Goal: Ask a question: Seek information or help from site administrators or community

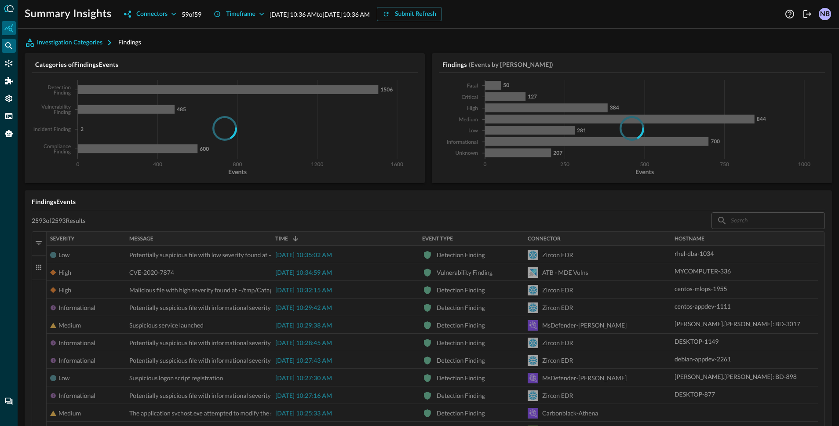
click at [11, 49] on icon "Federated Search" at bounding box center [8, 45] width 9 height 9
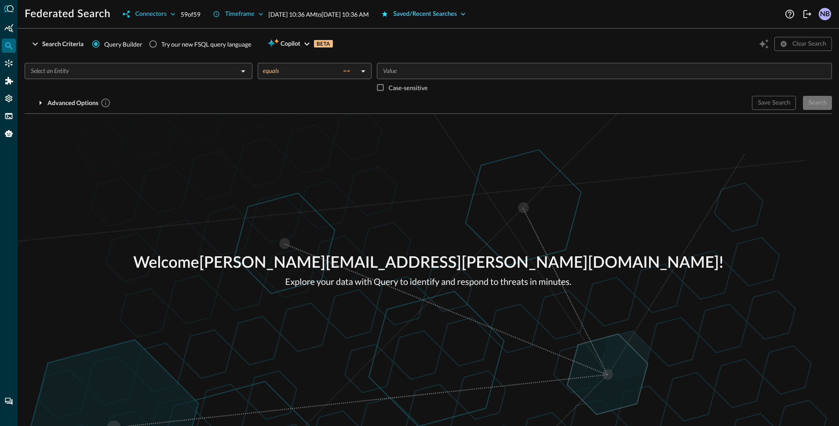
click at [444, 11] on div "Saved/Recent Searches" at bounding box center [425, 14] width 64 height 11
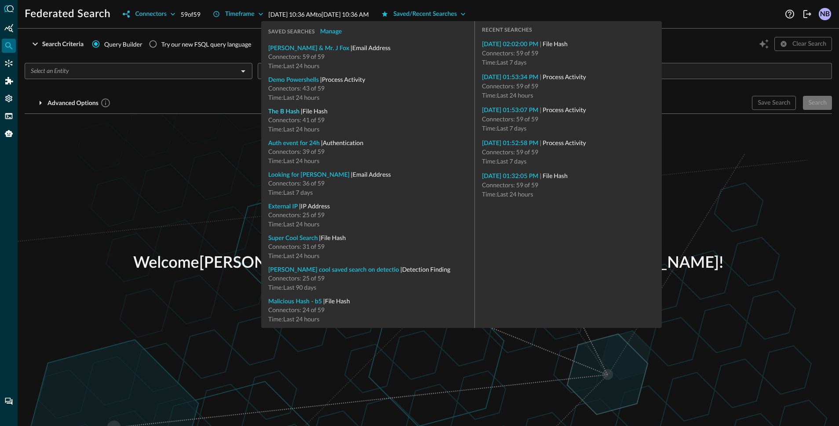
type input "File Hash"
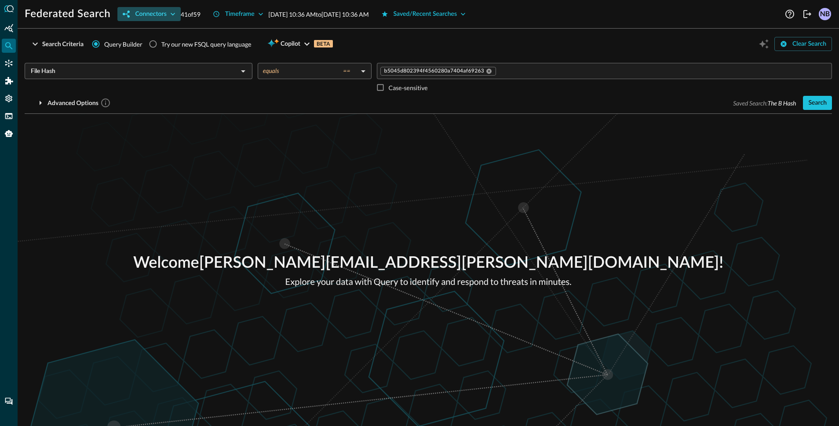
click at [153, 10] on div "Connectors" at bounding box center [150, 14] width 31 height 11
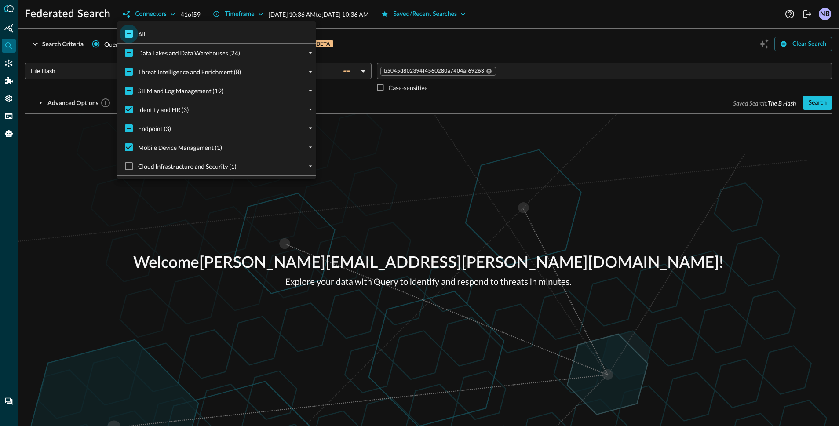
click at [130, 31] on input "All" at bounding box center [129, 34] width 18 height 18
checkbox input "true"
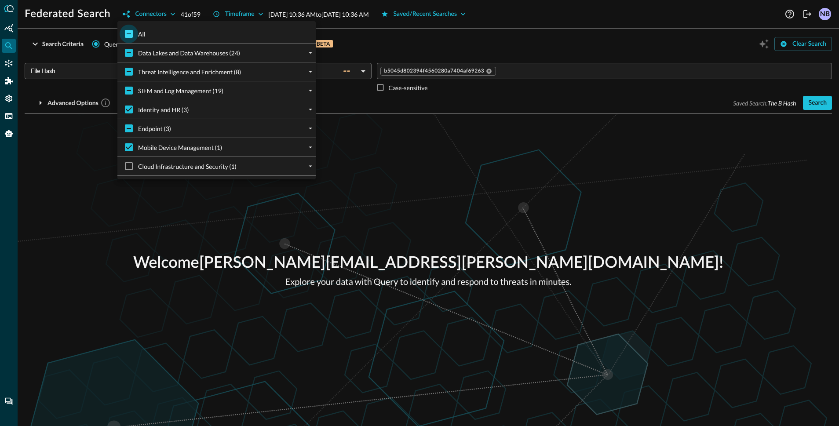
checkbox input "true"
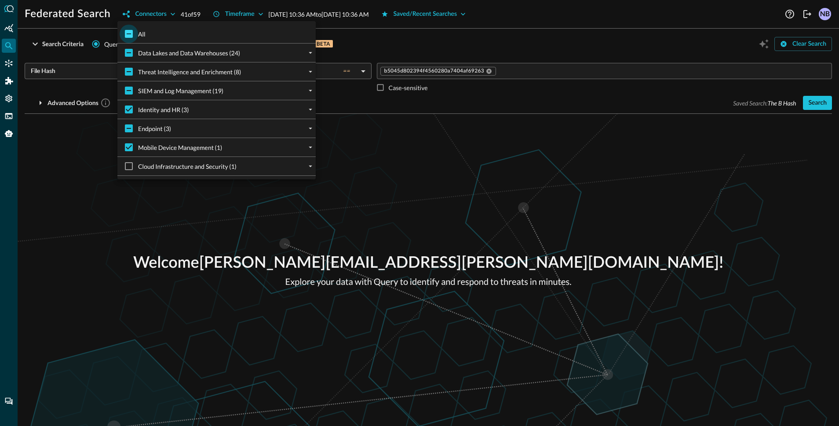
checkbox input "true"
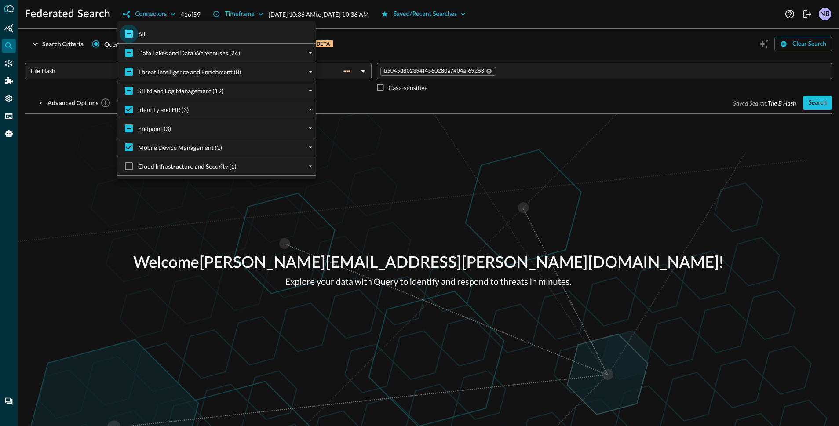
checkbox input "true"
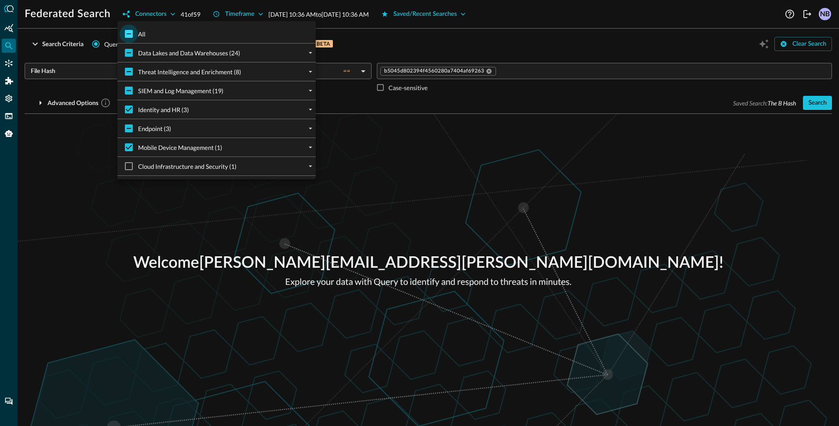
checkbox input "true"
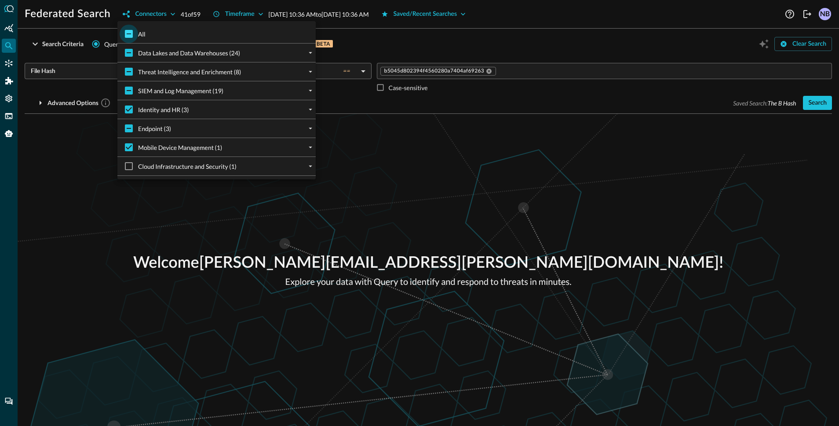
checkbox input "true"
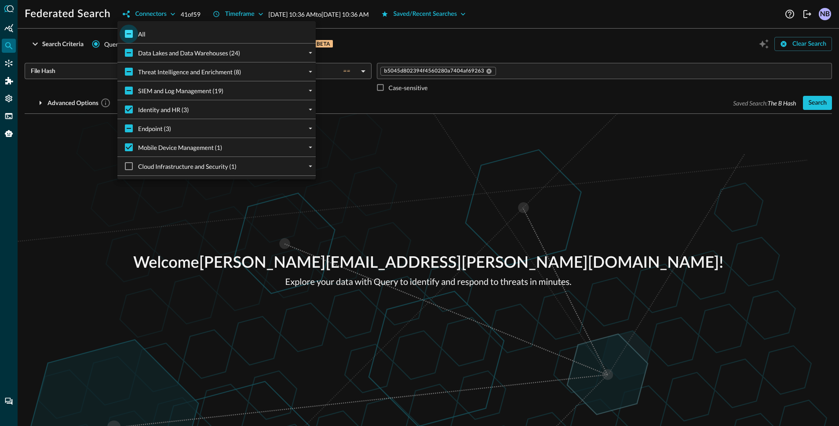
checkbox input "true"
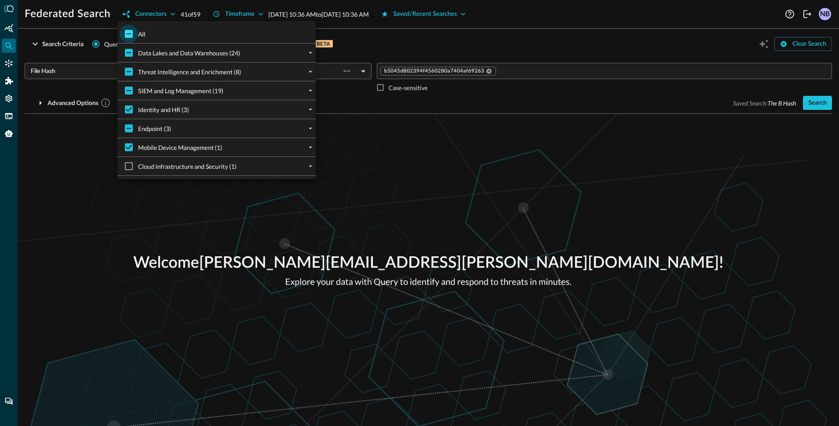
checkbox input "true"
click at [451, 46] on div at bounding box center [419, 213] width 839 height 426
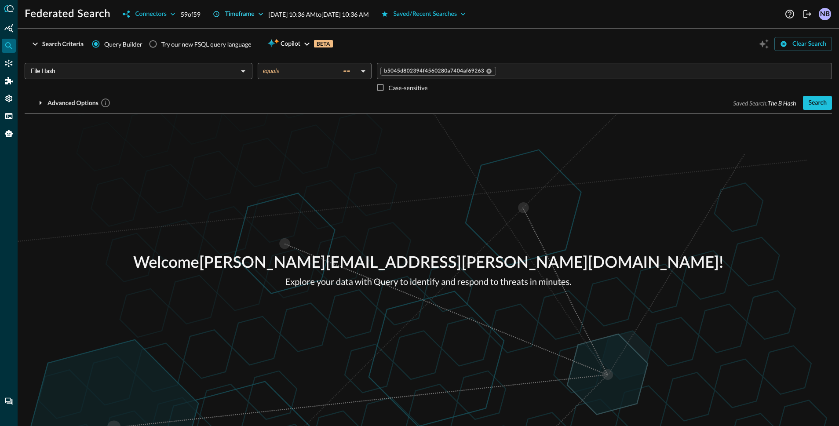
click at [254, 12] on div "Timeframe" at bounding box center [239, 14] width 29 height 11
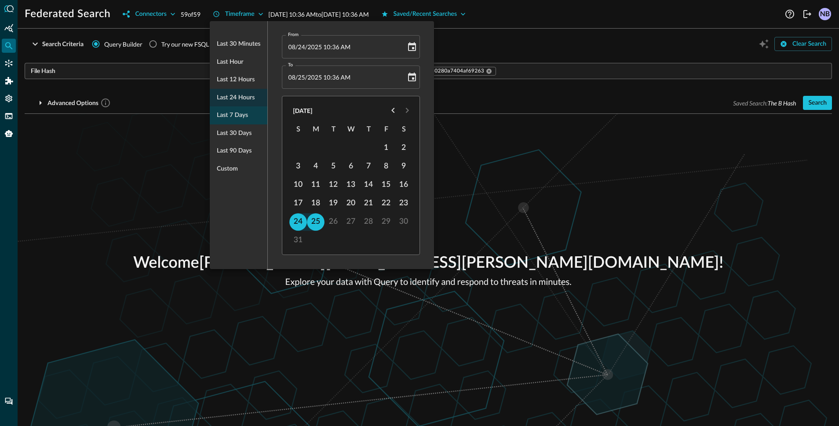
click at [228, 115] on span "Last 7 days" at bounding box center [232, 115] width 31 height 11
type input "08/18/2025 10:37 AM"
type input "08/25/2025 10:37 AM"
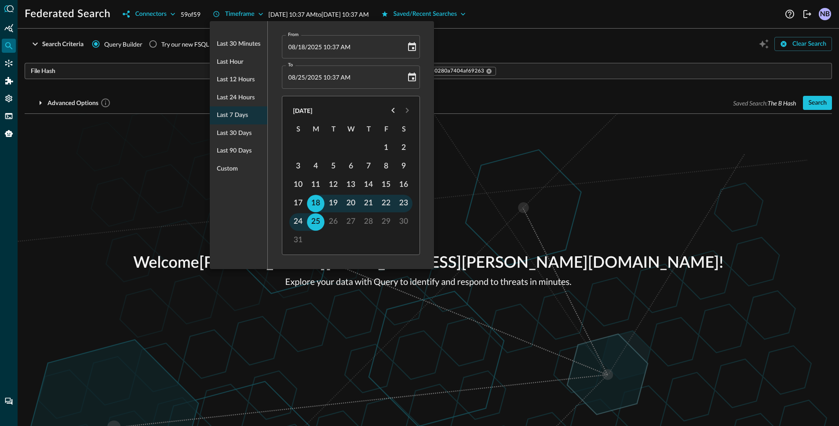
click at [533, 50] on div at bounding box center [419, 213] width 839 height 426
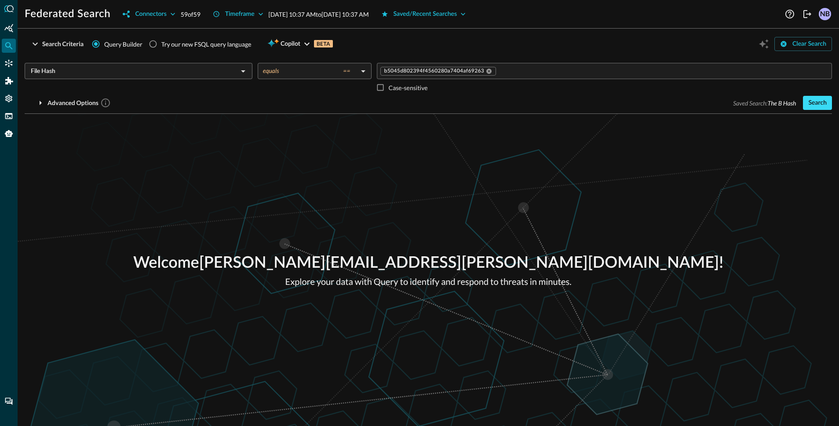
click at [823, 102] on div "Search" at bounding box center [817, 103] width 18 height 11
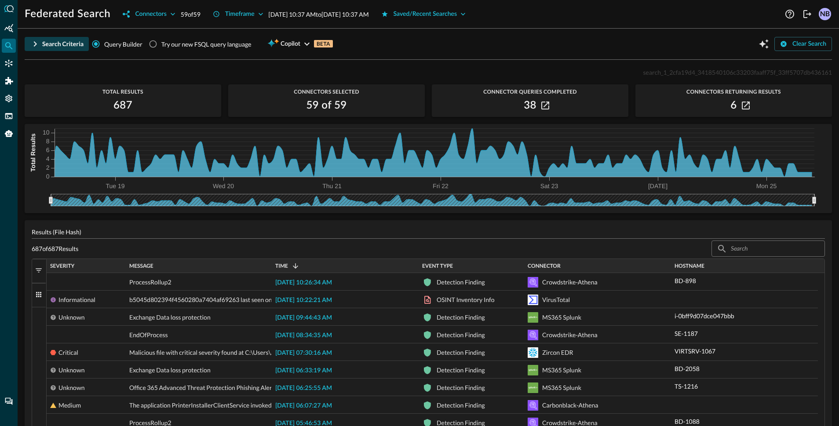
click at [36, 46] on icon "button" at bounding box center [35, 44] width 11 height 11
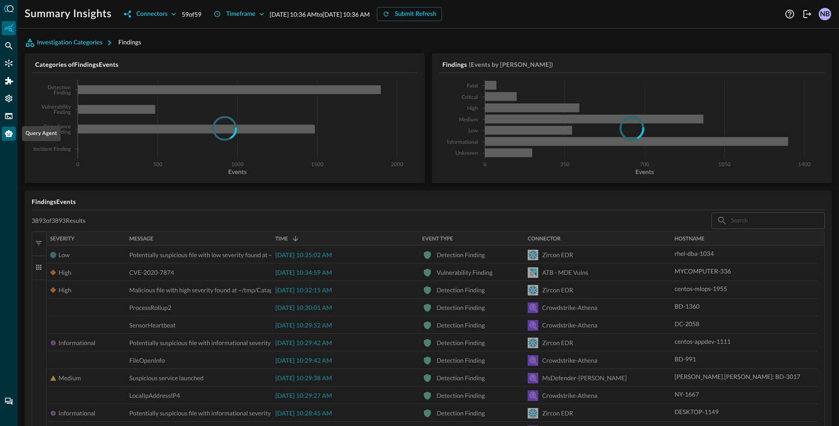
click at [13, 134] on div "Query Agent" at bounding box center [9, 134] width 14 height 14
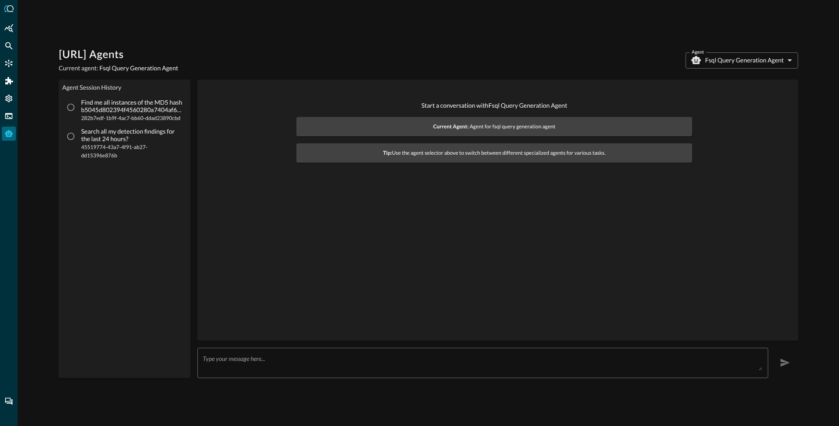
click at [759, 57] on body "Query.AI Agents Current agent: Fsql Query Generation Agent Agent Fsql Query Gen…" at bounding box center [419, 213] width 839 height 426
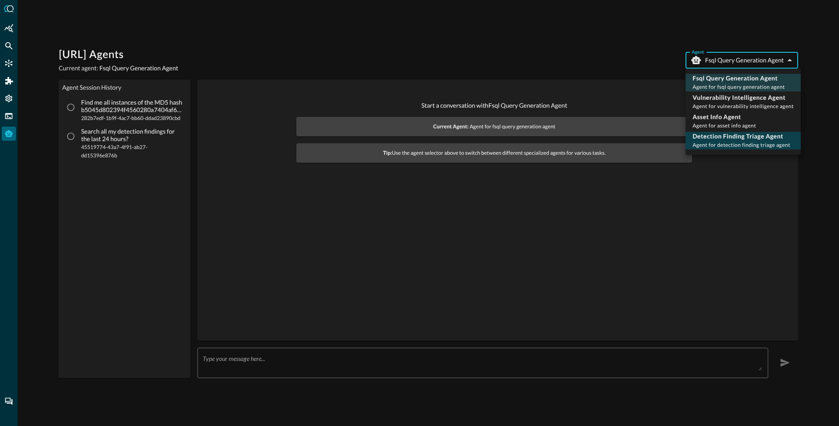
click at [746, 139] on p "Detection Finding Triage Agent" at bounding box center [741, 136] width 98 height 9
type input "detection_finding_triage_agent"
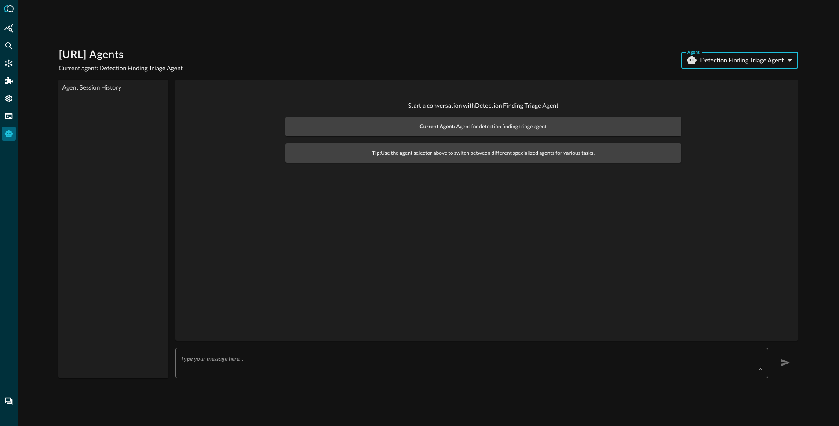
click at [363, 355] on textarea at bounding box center [471, 363] width 581 height 16
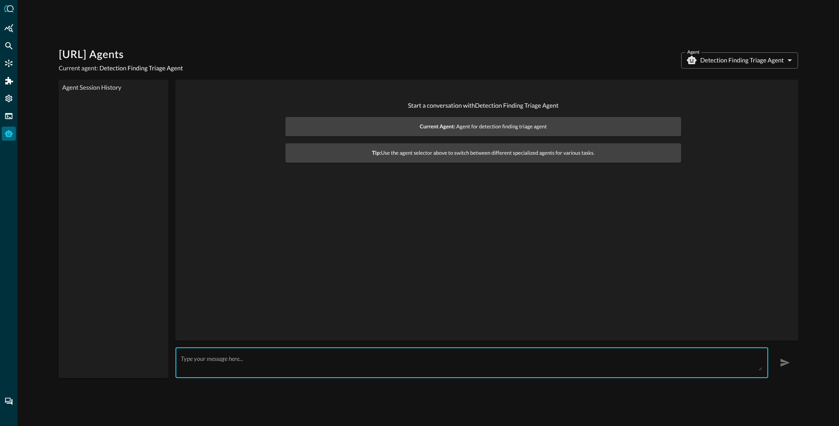
click at [363, 355] on textarea at bounding box center [471, 363] width 581 height 16
type textarea "what are your capabilities?"
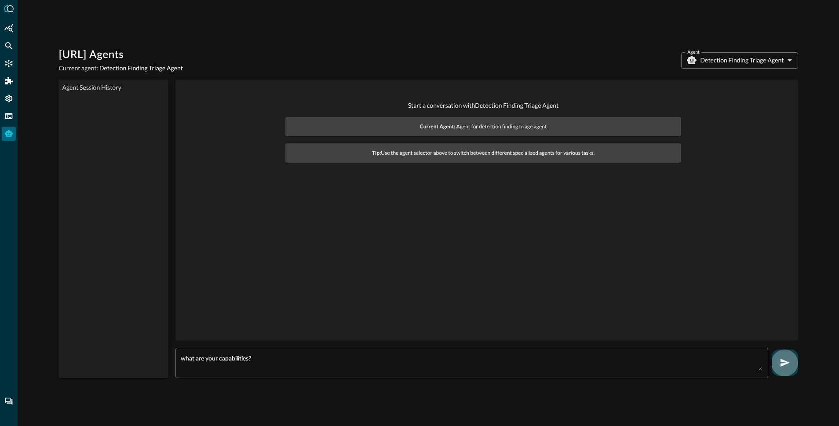
click at [782, 359] on icon "button" at bounding box center [784, 363] width 9 height 8
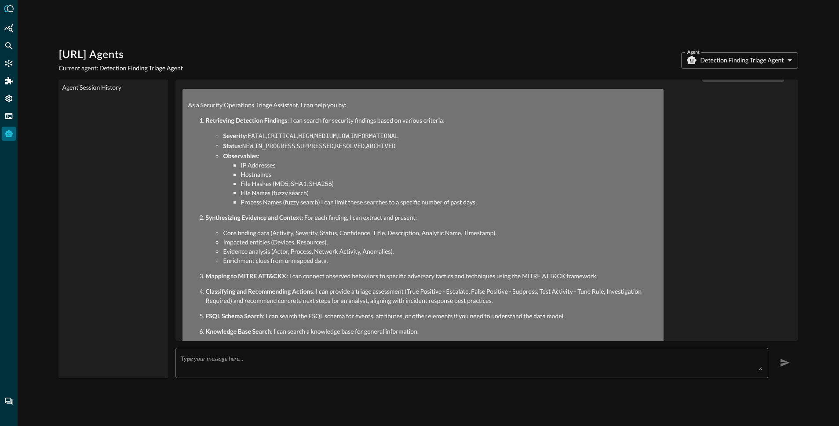
scroll to position [90, 0]
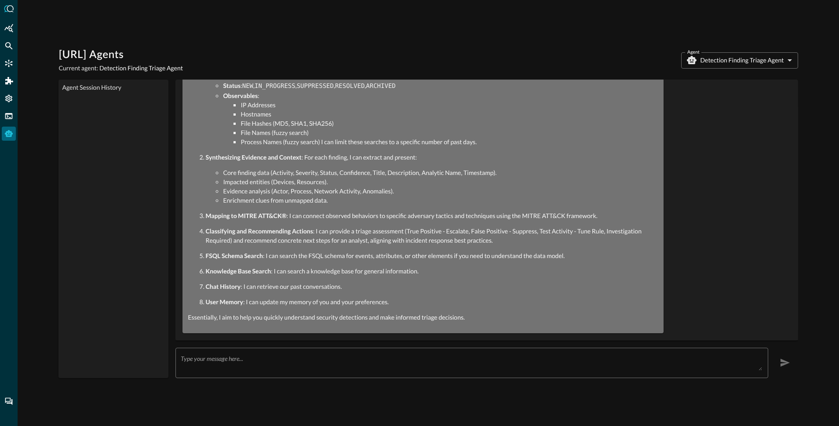
click at [237, 355] on textarea at bounding box center [471, 363] width 581 height 16
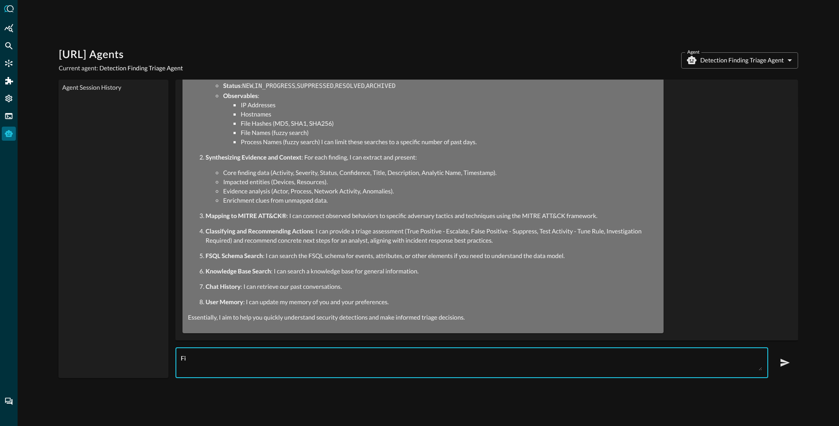
type textarea "F"
type textarea "W"
type textarea "How many NEW, CRITICAL detections do I have for the last 24 hours?"
click at [789, 357] on icon "button" at bounding box center [784, 362] width 11 height 11
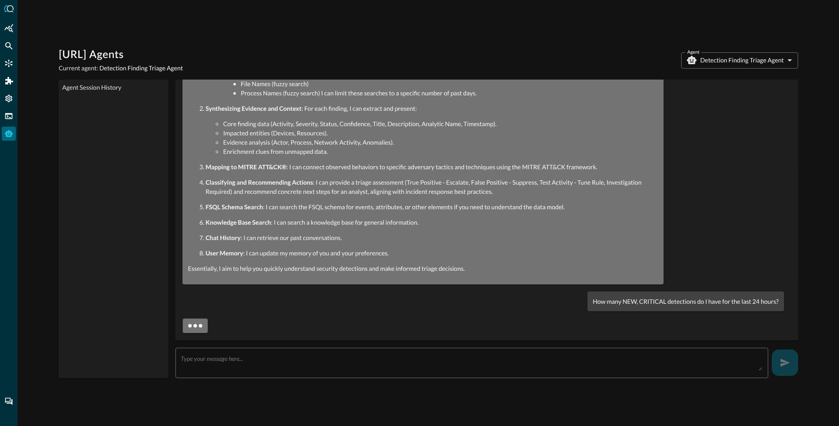
scroll to position [166, 0]
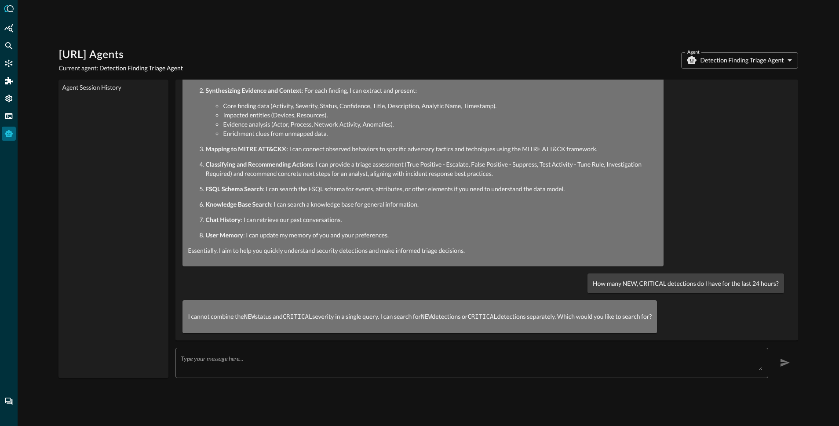
click at [352, 355] on textarea at bounding box center [471, 363] width 581 height 16
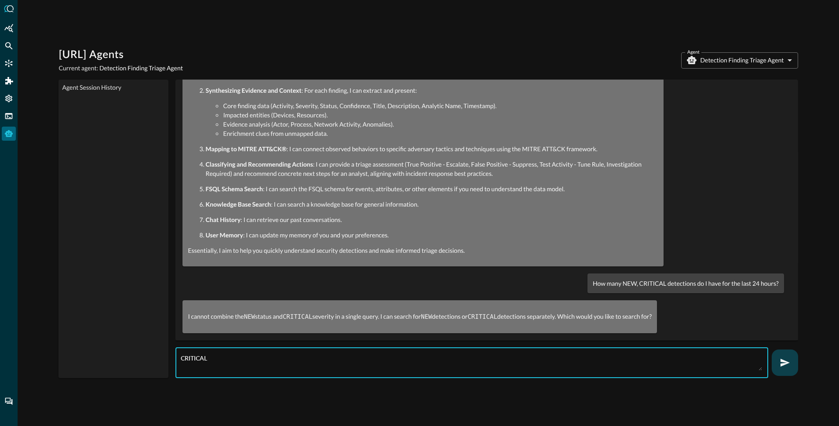
type textarea "CRITICAL"
click at [789, 360] on icon "button" at bounding box center [784, 362] width 11 height 11
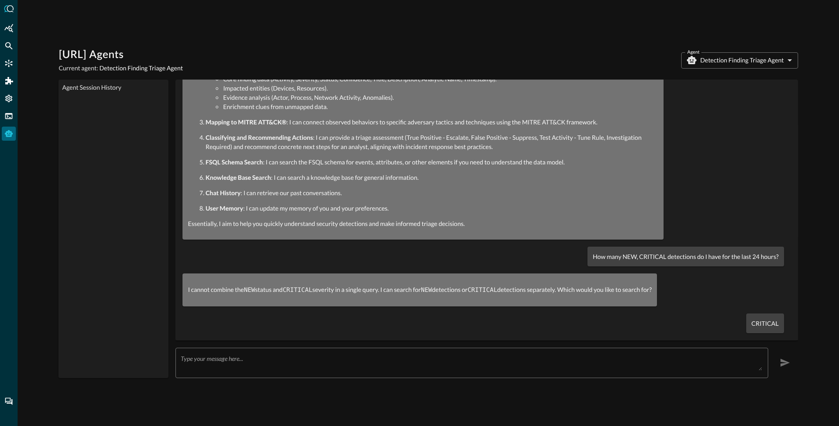
scroll to position [193, 0]
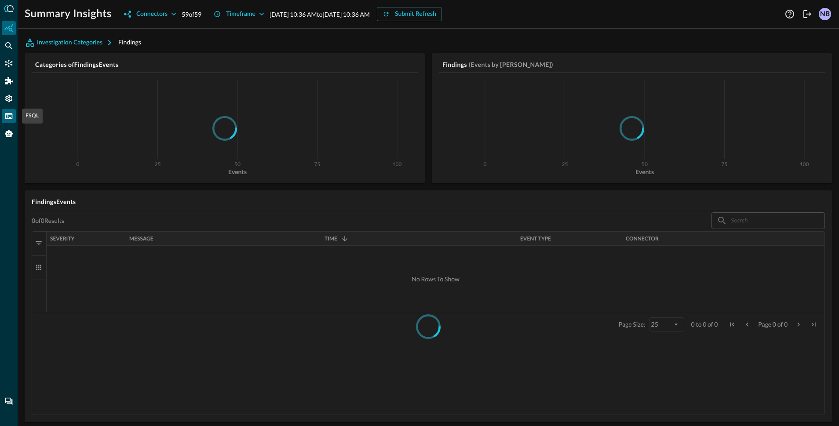
click at [12, 117] on icon "FSQL" at bounding box center [8, 116] width 9 height 9
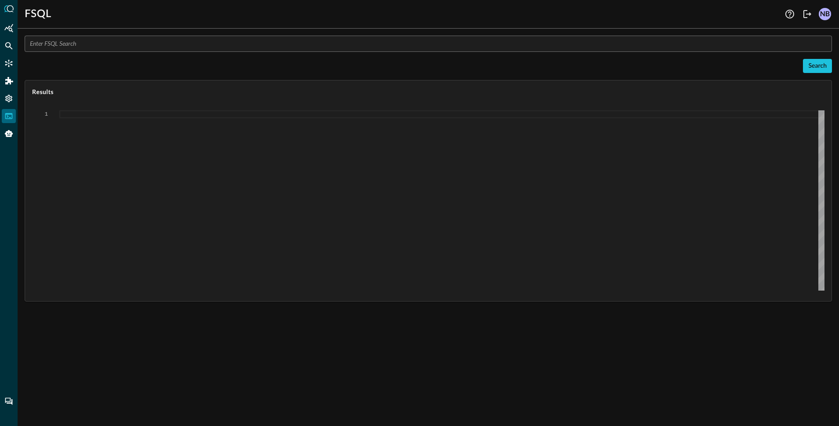
click at [99, 48] on input "text" at bounding box center [431, 44] width 802 height 16
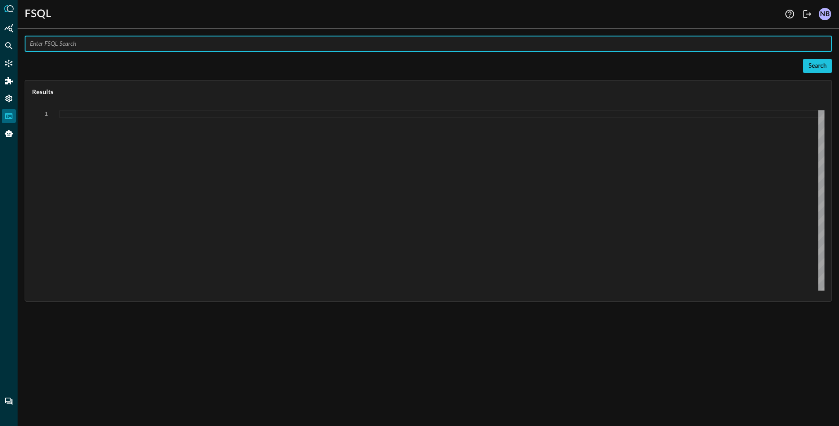
paste input "QUERY detection_finding.:depth(2).** WITH %email = [EMAIL_ADDRESS][PERSON_NAME]…"
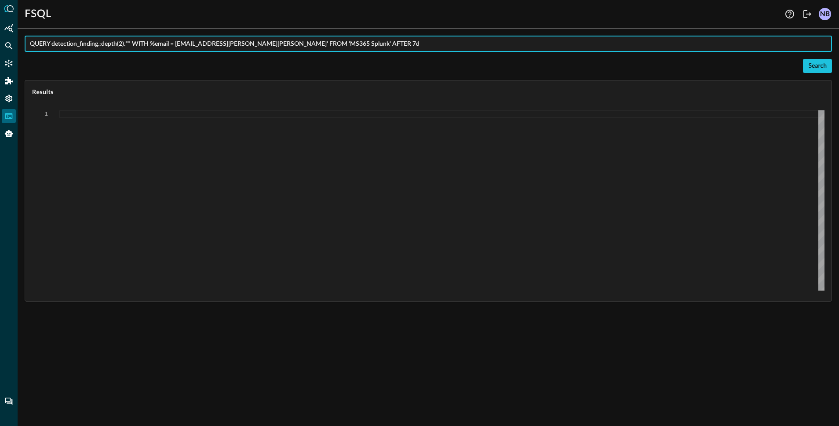
type input "QUERY detection_finding.:depth(2).** WITH %email = [EMAIL_ADDRESS][PERSON_NAME]…"
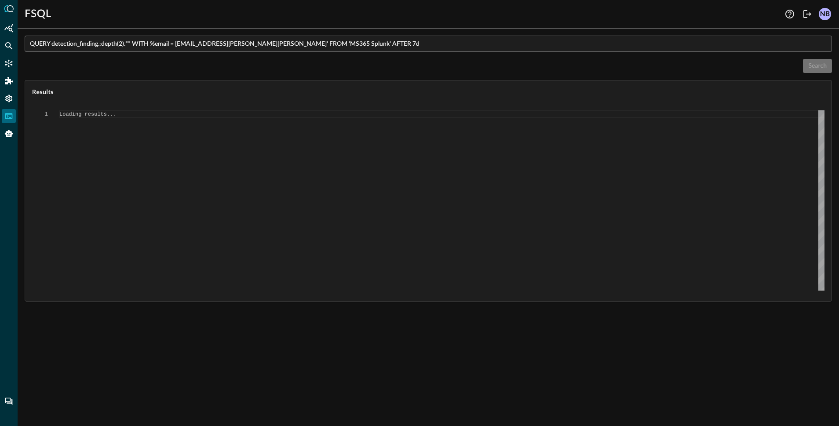
type textarea "{ "response": [ { "status": "connected" }, { "command": "QUERY" }, { "search_id…"
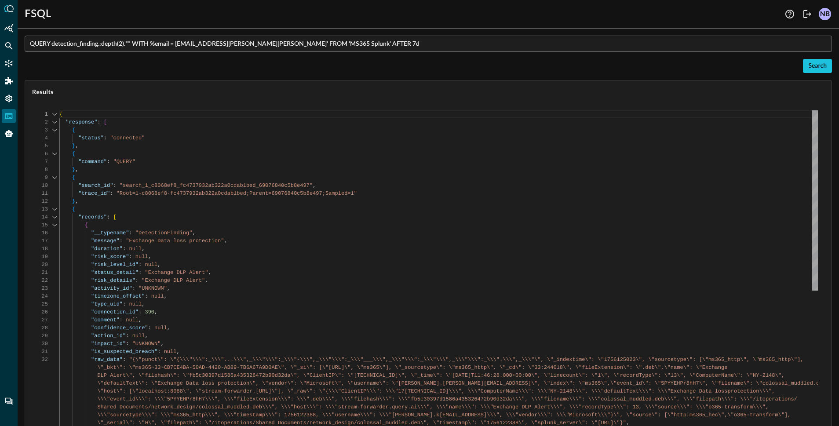
scroll to position [79, 0]
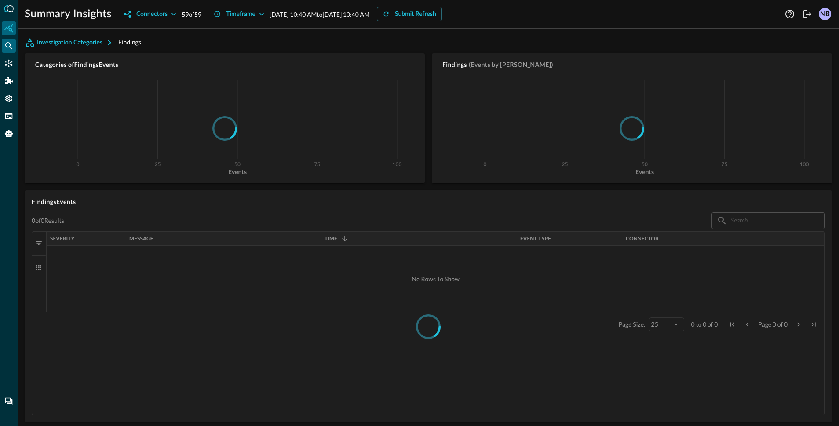
click at [11, 48] on icon "Federated Search" at bounding box center [8, 45] width 9 height 9
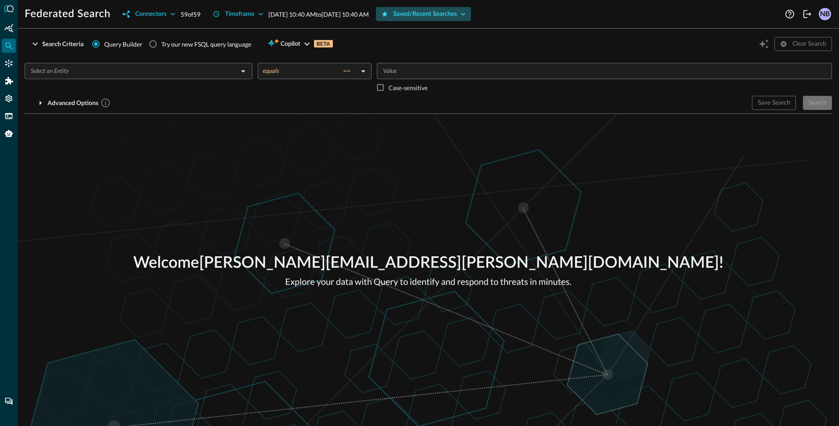
click at [449, 17] on div "Saved/Recent Searches" at bounding box center [425, 14] width 64 height 11
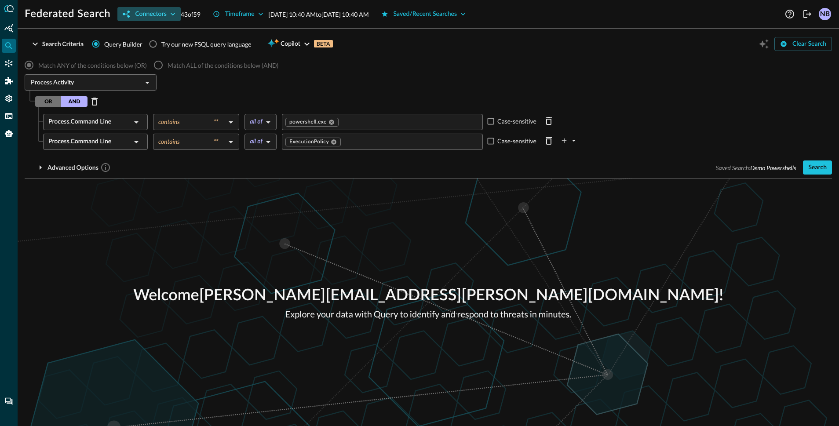
click at [172, 15] on icon "button" at bounding box center [173, 14] width 4 height 3
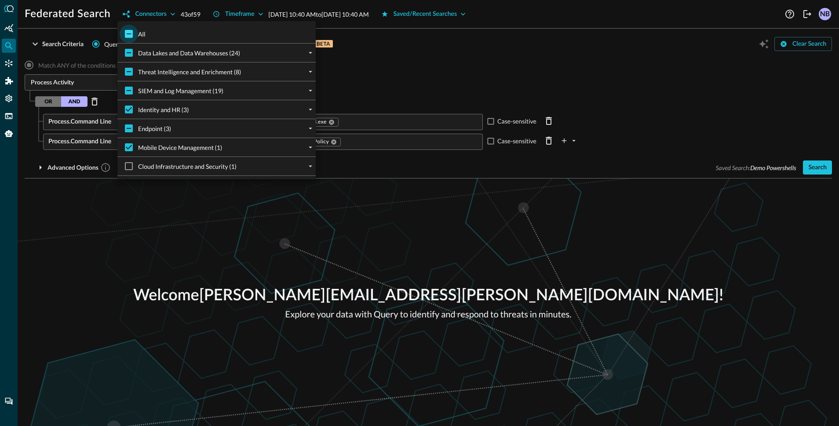
click at [130, 35] on input "All" at bounding box center [129, 34] width 18 height 18
checkbox input "true"
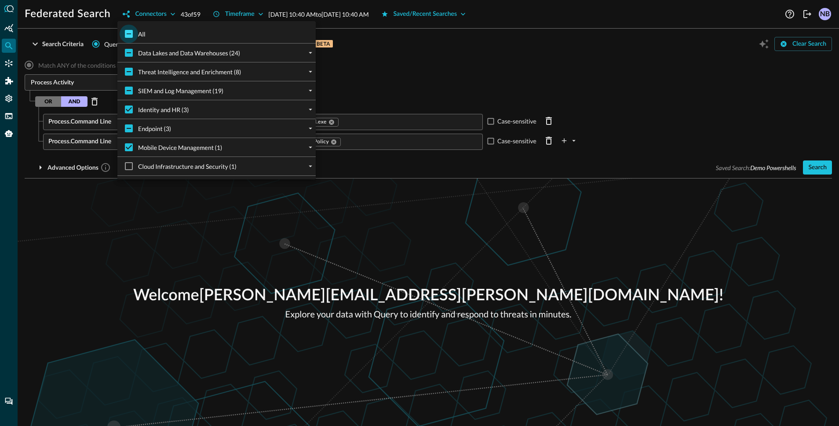
checkbox input "true"
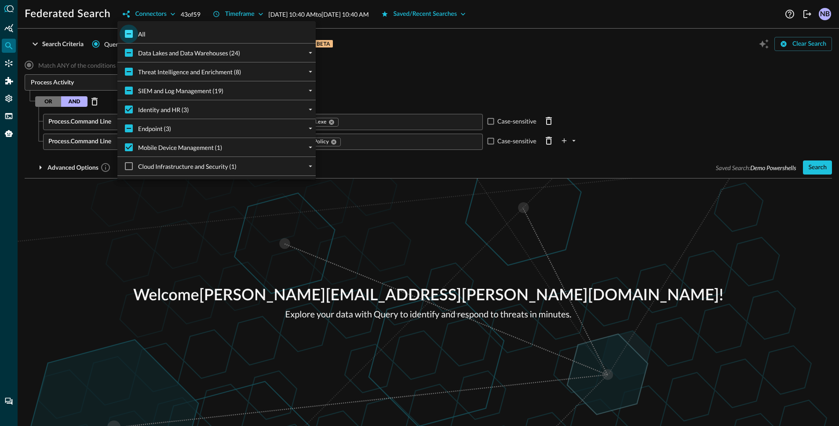
checkbox input "true"
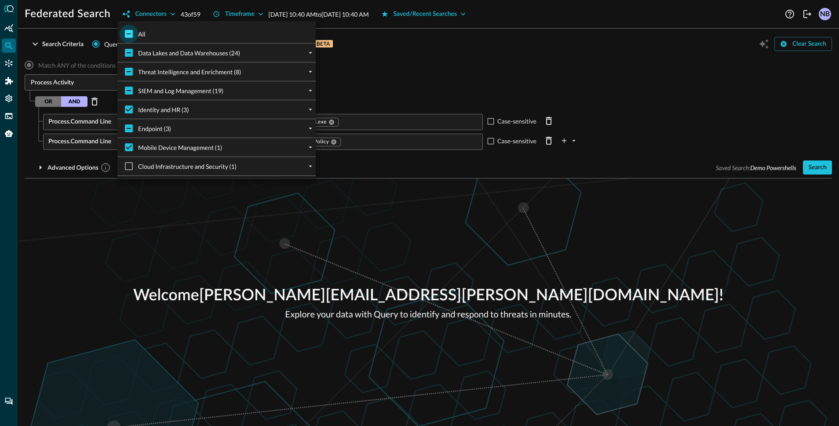
checkbox input "true"
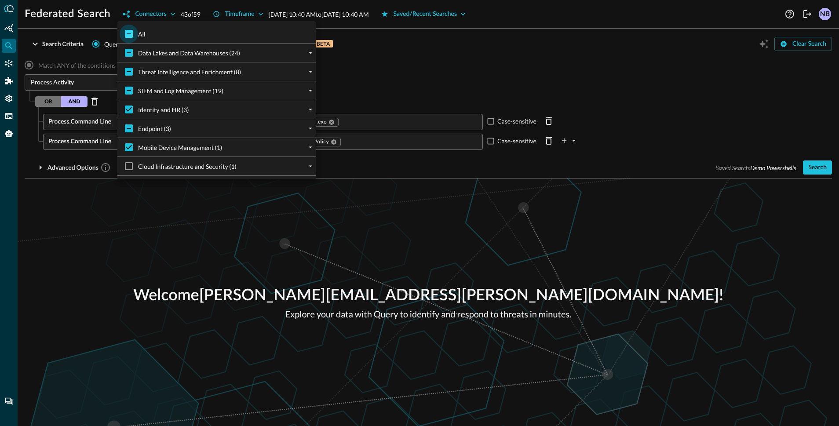
checkbox input "true"
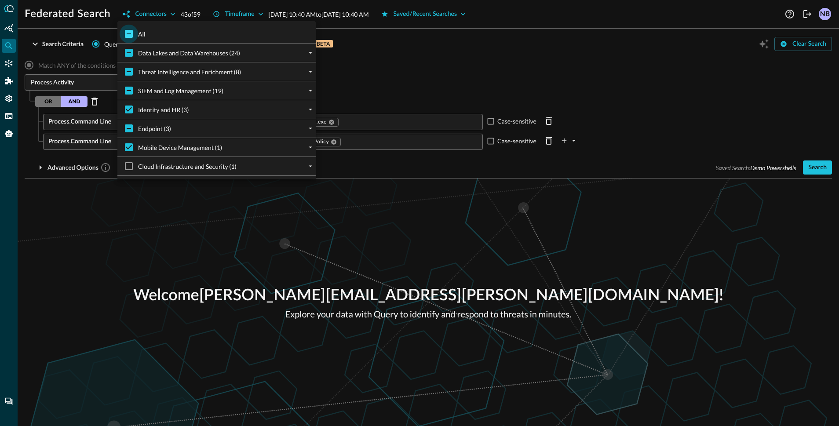
checkbox input "true"
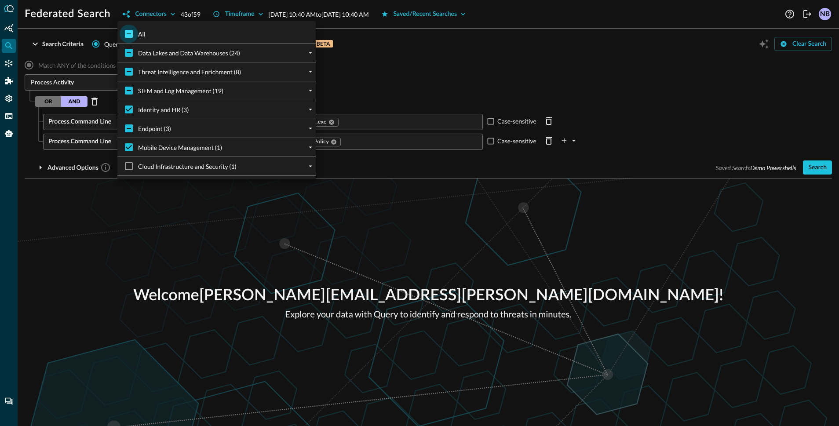
checkbox input "true"
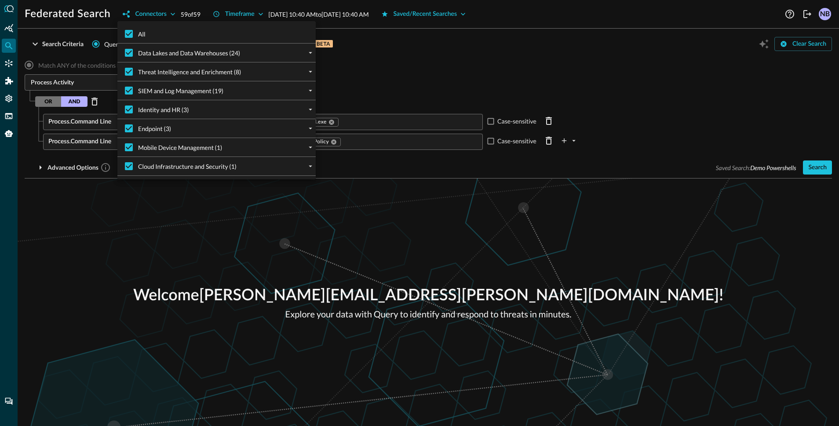
click at [410, 34] on div at bounding box center [419, 213] width 839 height 426
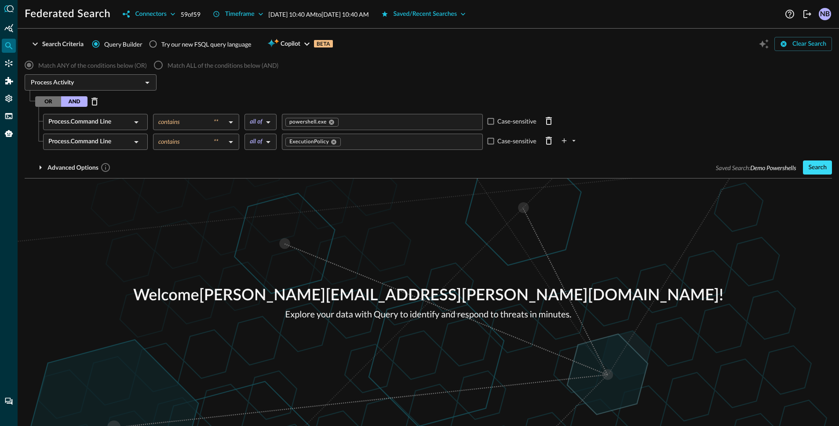
click at [811, 169] on div "Search" at bounding box center [817, 167] width 18 height 11
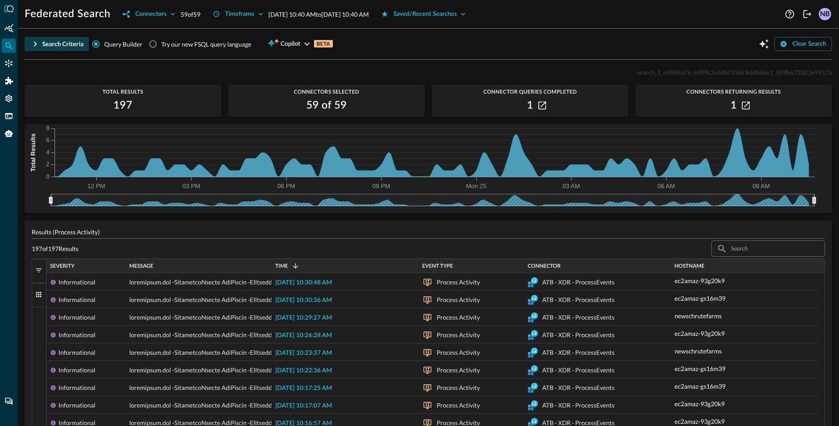
click at [34, 42] on icon "button" at bounding box center [35, 43] width 3 height 5
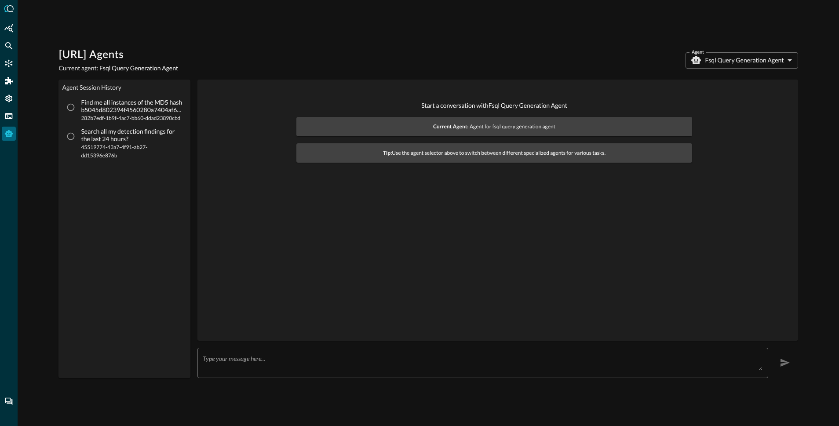
click at [723, 58] on body "[URL] Agents Current agent: Fsql Query Generation Agent Agent Fsql Query Genera…" at bounding box center [419, 213] width 839 height 426
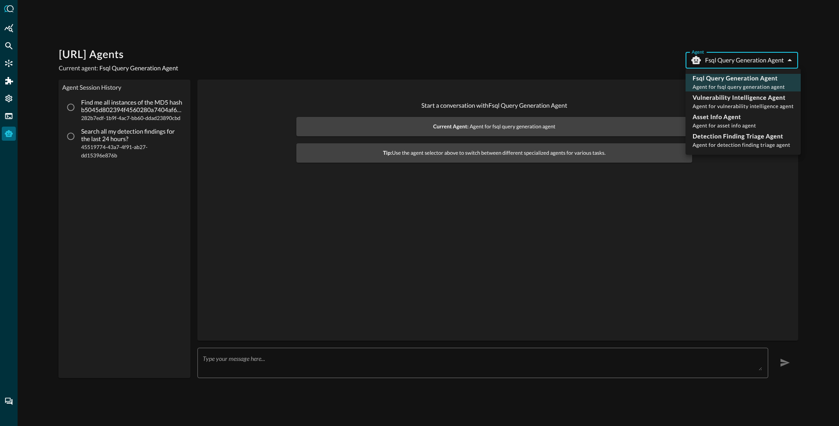
drag, startPoint x: 725, startPoint y: 136, endPoint x: 680, endPoint y: 174, distance: 59.5
click at [725, 136] on p "Detection Finding Triage Agent" at bounding box center [741, 136] width 98 height 9
type input "detection_finding_triage_agent"
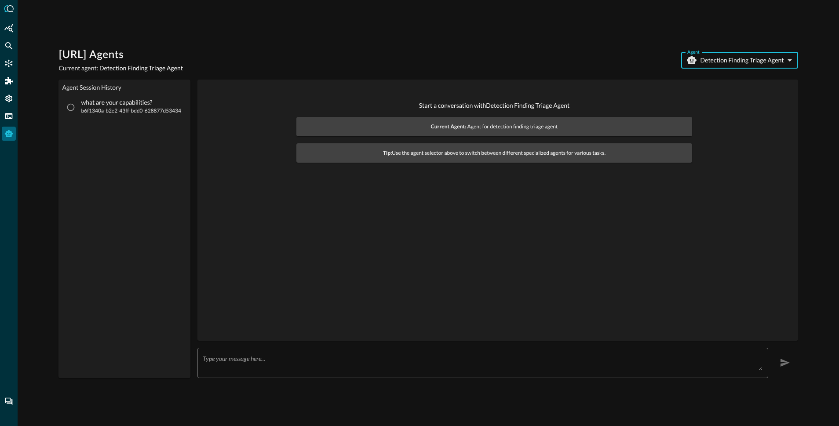
click at [289, 360] on textarea at bounding box center [482, 363] width 559 height 16
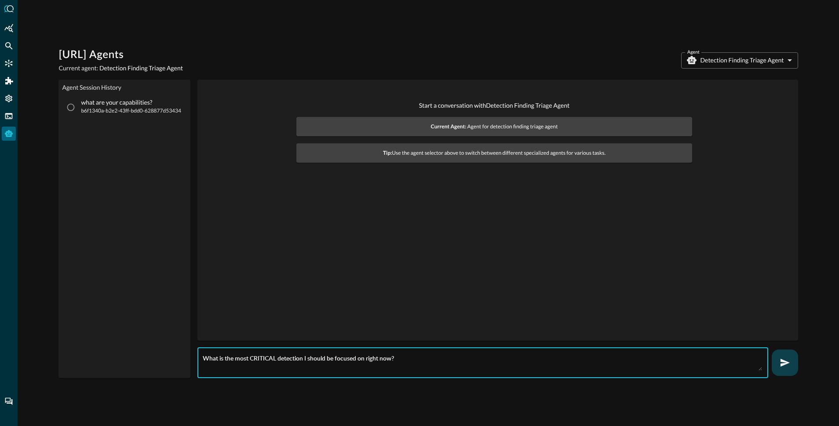
type textarea "What is the most CRITICAL detection I should be focused on right now?"
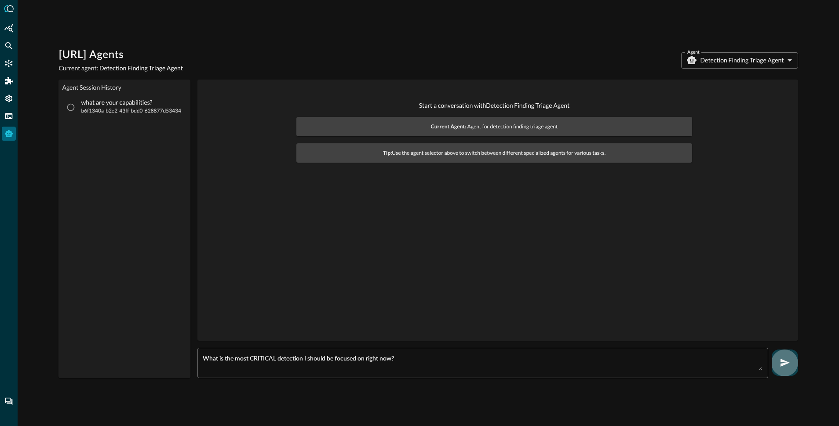
click at [782, 357] on icon "button" at bounding box center [784, 362] width 11 height 11
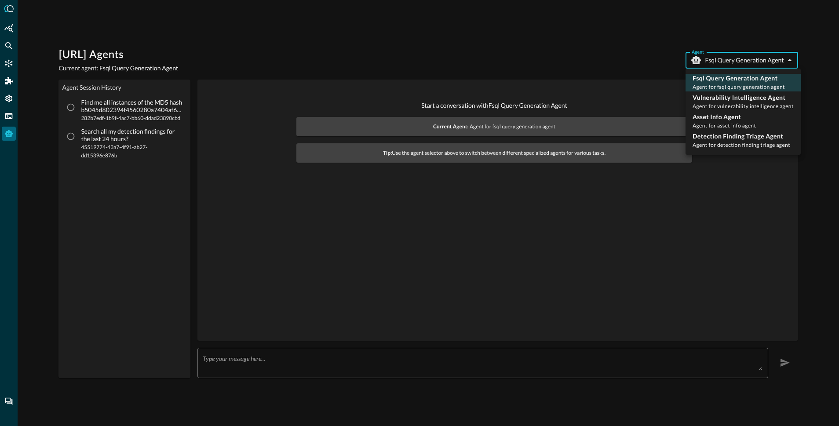
click at [714, 62] on body "[URL] Agents Current agent: Fsql Query Generation Agent Agent Fsql Query Genera…" at bounding box center [419, 213] width 839 height 426
click at [718, 102] on div "Vulnerability Intelligence Agent Agent for vulnerability intelligence agent" at bounding box center [742, 102] width 101 height 18
type input "vulnerability_intelligence_agent"
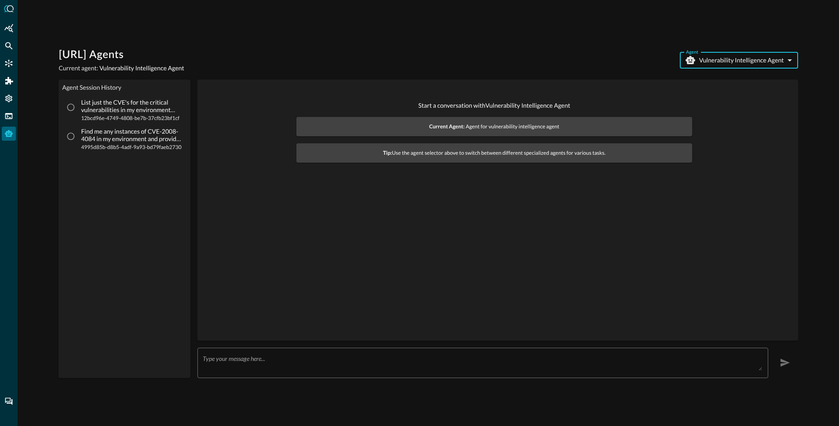
click at [135, 113] on p "List just the CVE's for the critical vulnerabilities in my environment discover…" at bounding box center [131, 106] width 101 height 15
click at [79, 113] on input "List just the CVE's for the critical vulnerabilities in my environment discover…" at bounding box center [70, 107] width 17 height 17
radio input "true"
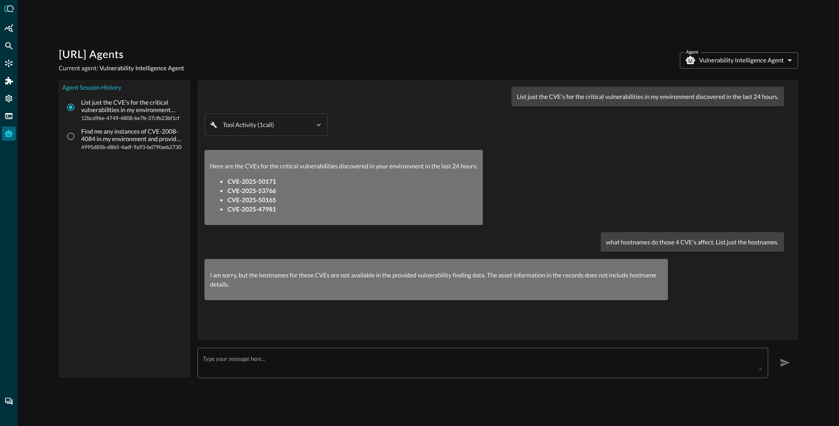
click at [107, 138] on p "Find me any instances of CVE-2008-4084 in my environment and provide me recomme…" at bounding box center [131, 135] width 101 height 15
click at [79, 138] on input "Find me any instances of CVE-2008-4084 in my environment and provide me recomme…" at bounding box center [70, 136] width 17 height 17
radio input "true"
radio input "false"
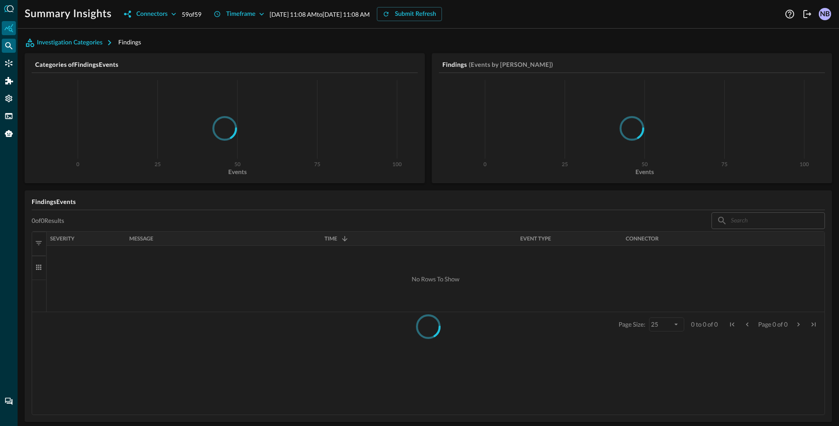
click at [10, 49] on icon "Federated Search" at bounding box center [8, 45] width 9 height 9
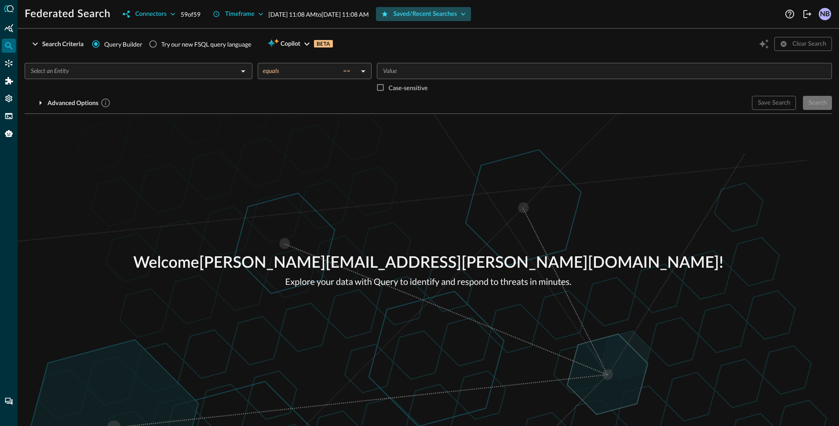
click at [457, 14] on div "Saved/Recent Searches" at bounding box center [425, 14] width 64 height 11
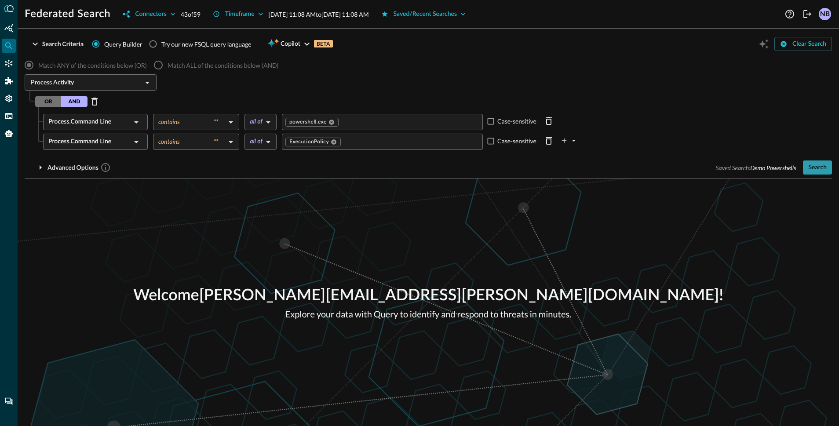
click at [820, 170] on div "Search" at bounding box center [817, 167] width 18 height 11
